Goal: Connect with others: Connect with others

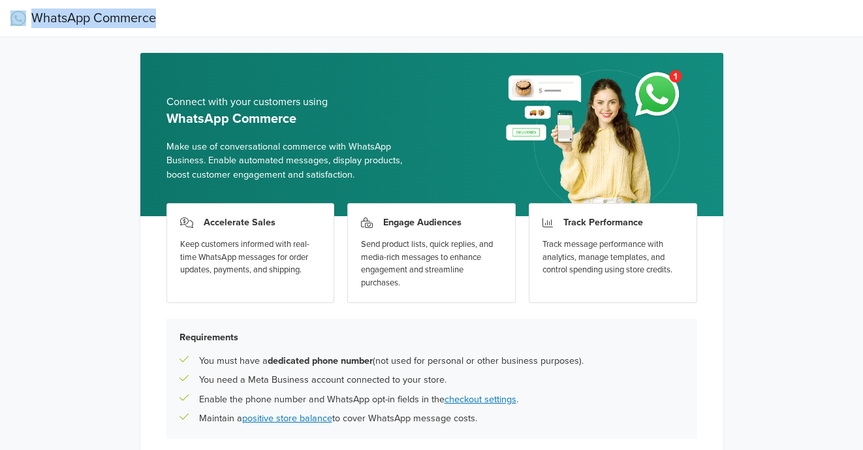
drag, startPoint x: 159, startPoint y: 17, endPoint x: 9, endPoint y: 20, distance: 150.1
click at [9, 20] on nav "WhatsApp Commerce" at bounding box center [431, 18] width 863 height 37
click at [81, 65] on div "WhatsApp Commerce Connect with your customers using WhatsApp Commerce Make use …" at bounding box center [431, 277] width 863 height 555
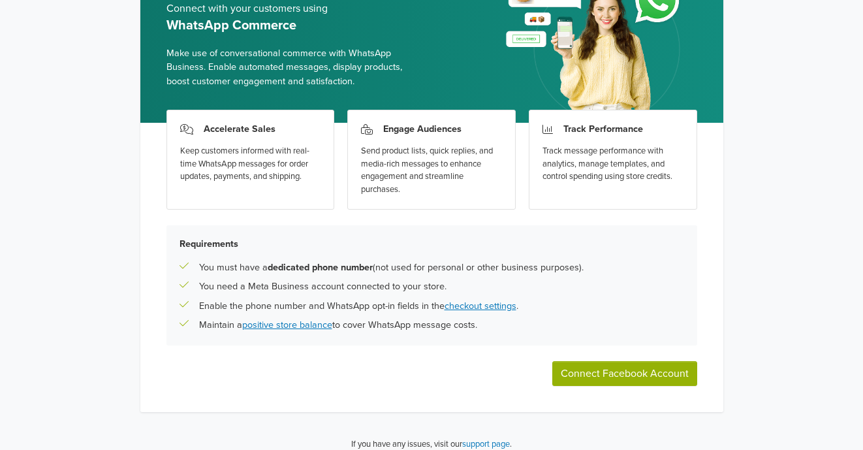
scroll to position [104, 0]
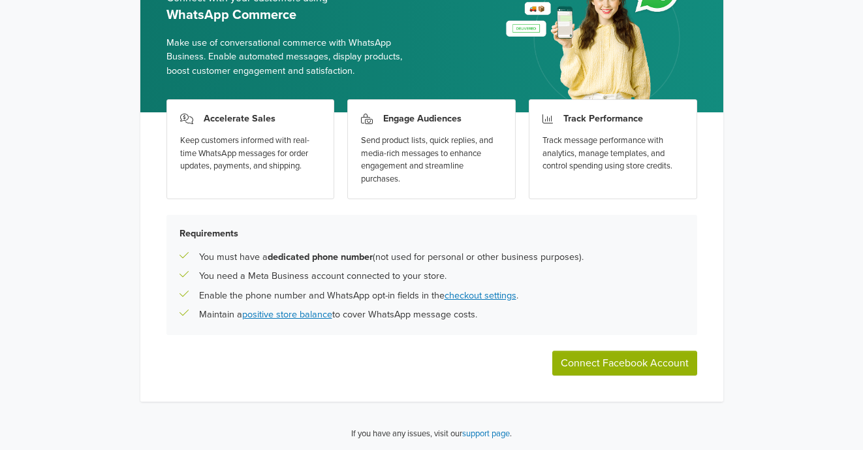
click at [41, 109] on div "WhatsApp Commerce Connect with your customers using WhatsApp Commerce Make use …" at bounding box center [431, 173] width 863 height 555
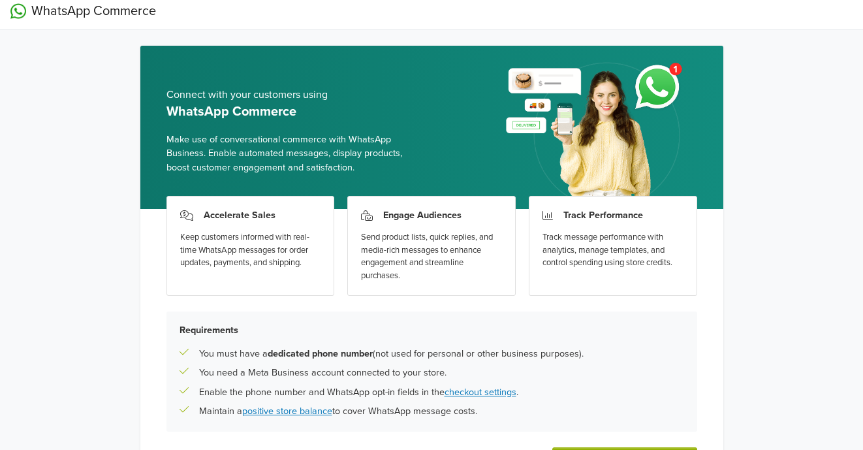
scroll to position [0, 0]
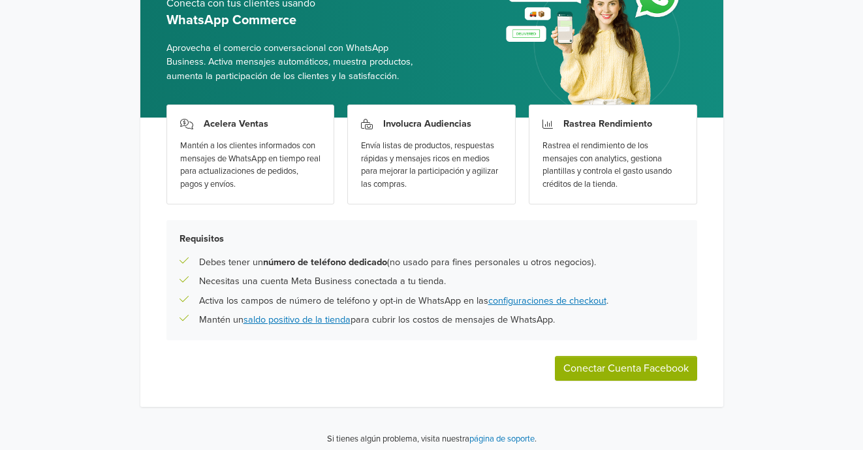
scroll to position [104, 0]
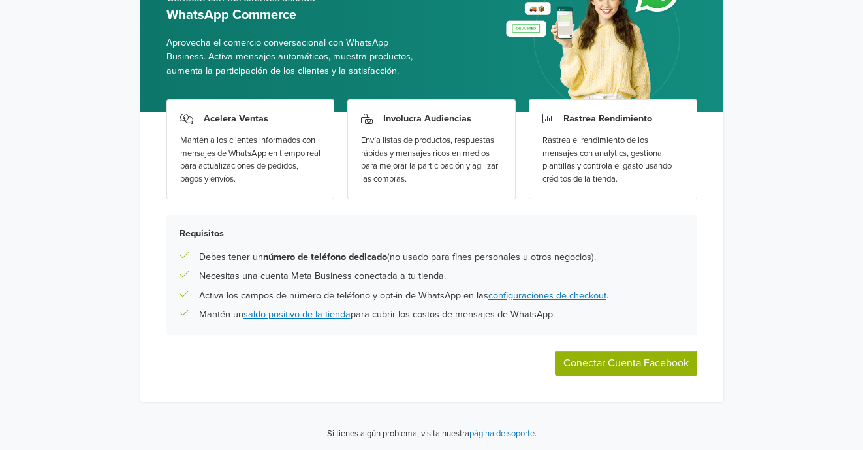
click at [600, 362] on button "Conectar Cuenta Facebook" at bounding box center [626, 362] width 142 height 25
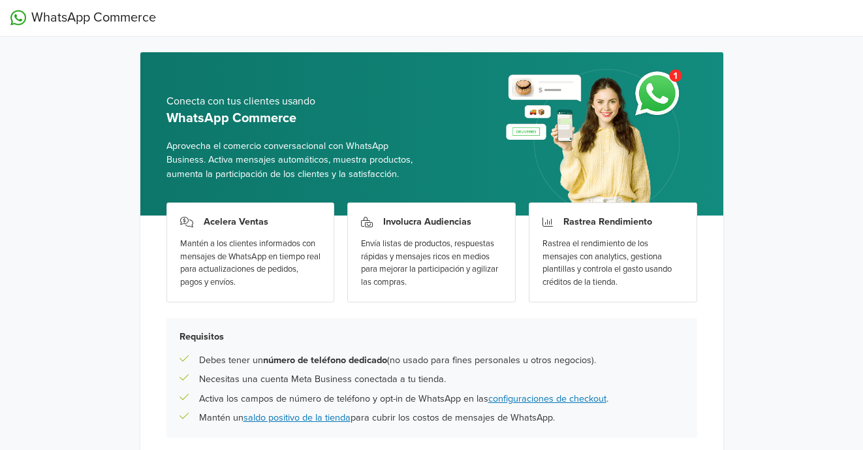
scroll to position [0, 0]
